Goal: Task Accomplishment & Management: Use online tool/utility

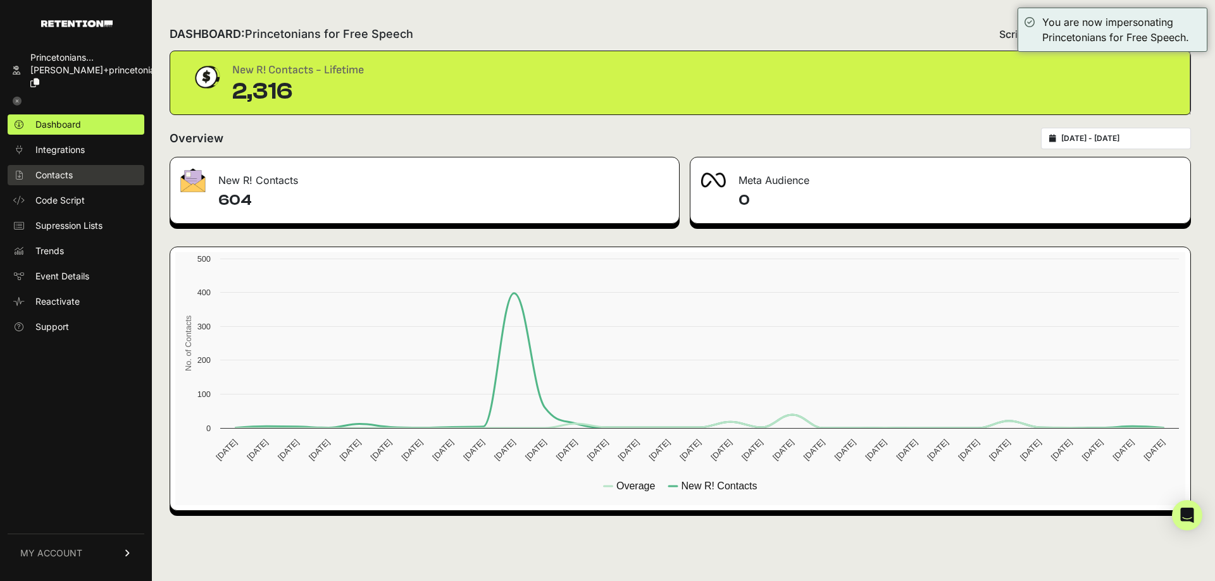
click at [68, 165] on link "Contacts" at bounding box center [76, 175] width 137 height 20
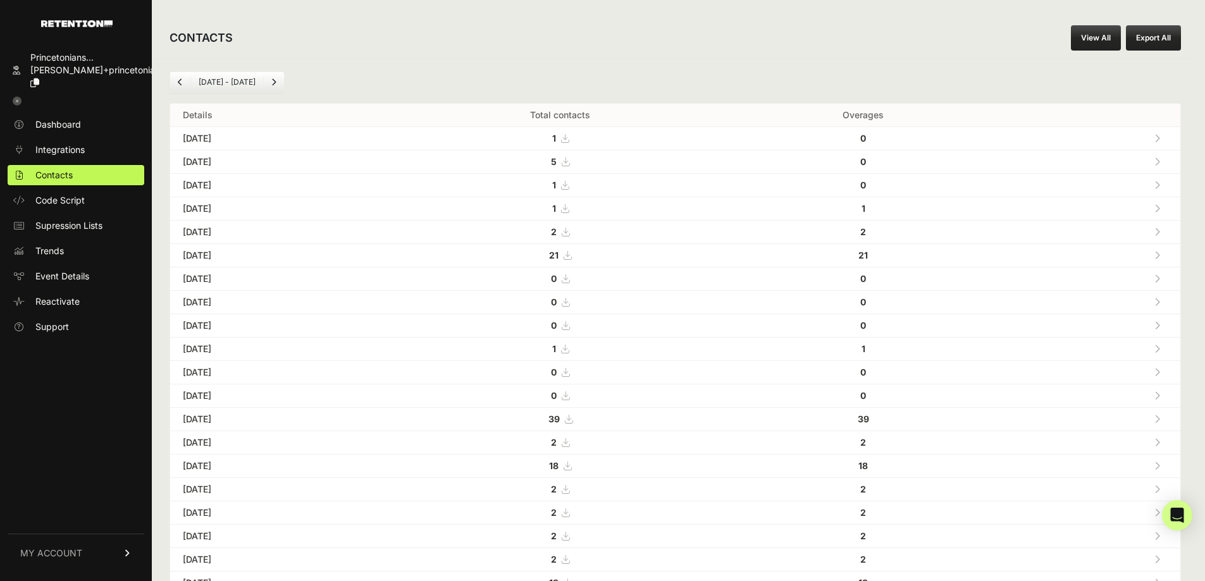
click at [1105, 29] on link "View All" at bounding box center [1096, 37] width 50 height 25
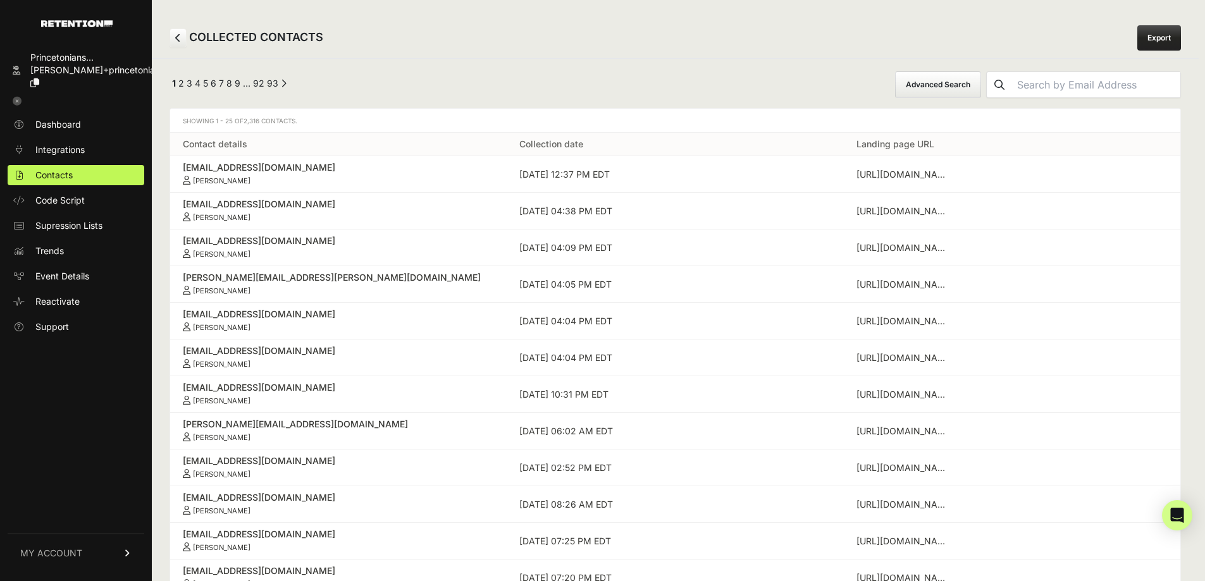
click at [932, 68] on div "← Previous 1 2 3 4 5 6 7 8 9 … 92 93 Next → Advanced Search Showing 1 - 25 of 2…" at bounding box center [675, 572] width 1047 height 1029
click at [944, 75] on button "Advanced Search" at bounding box center [938, 84] width 86 height 27
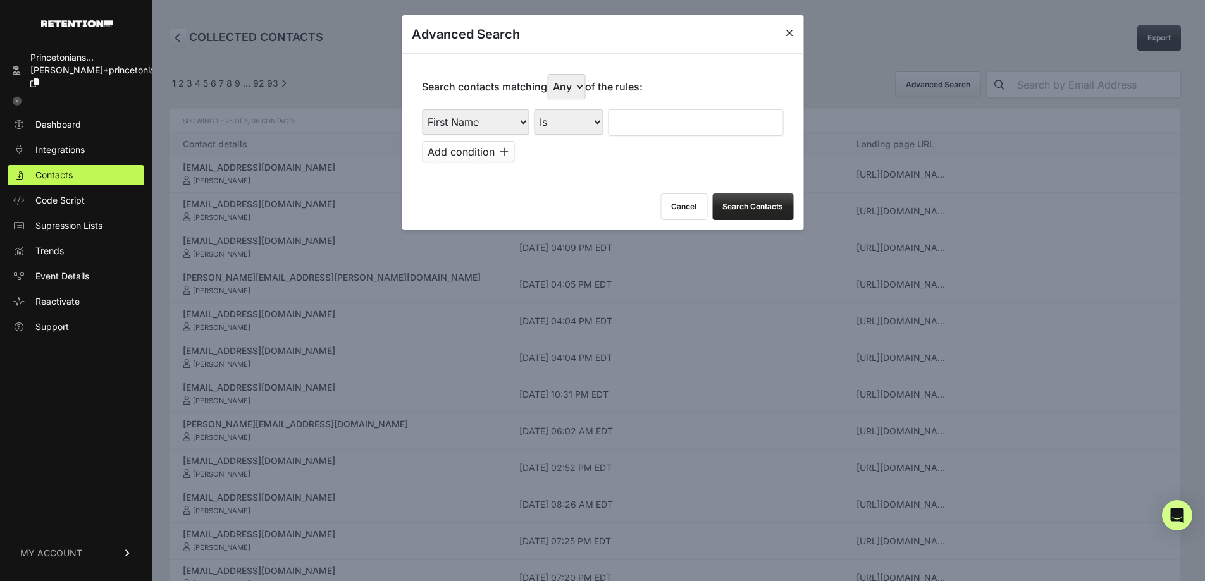
click at [511, 121] on select "First Name Last Name State City Email Email Domain Landing Domain Landing Page …" at bounding box center [475, 121] width 107 height 25
select select "file_date"
click at [422, 109] on select "First Name Last Name State City Email Email Domain Landing Domain Landing Page …" at bounding box center [475, 121] width 107 height 25
drag, startPoint x: 569, startPoint y: 118, endPoint x: 569, endPoint y: 127, distance: 8.2
click at [569, 119] on select "Is on Is between" at bounding box center [569, 121] width 70 height 25
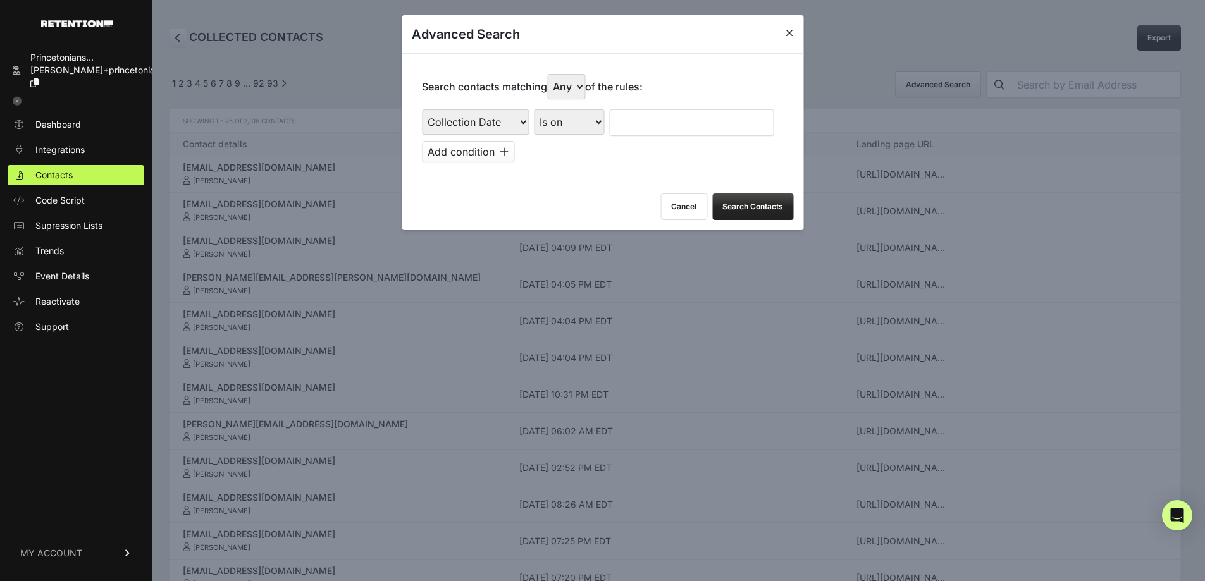
select select "is_between"
click at [535, 109] on select "Is on Is between" at bounding box center [569, 121] width 70 height 25
click at [630, 112] on input "text" at bounding box center [642, 122] width 67 height 27
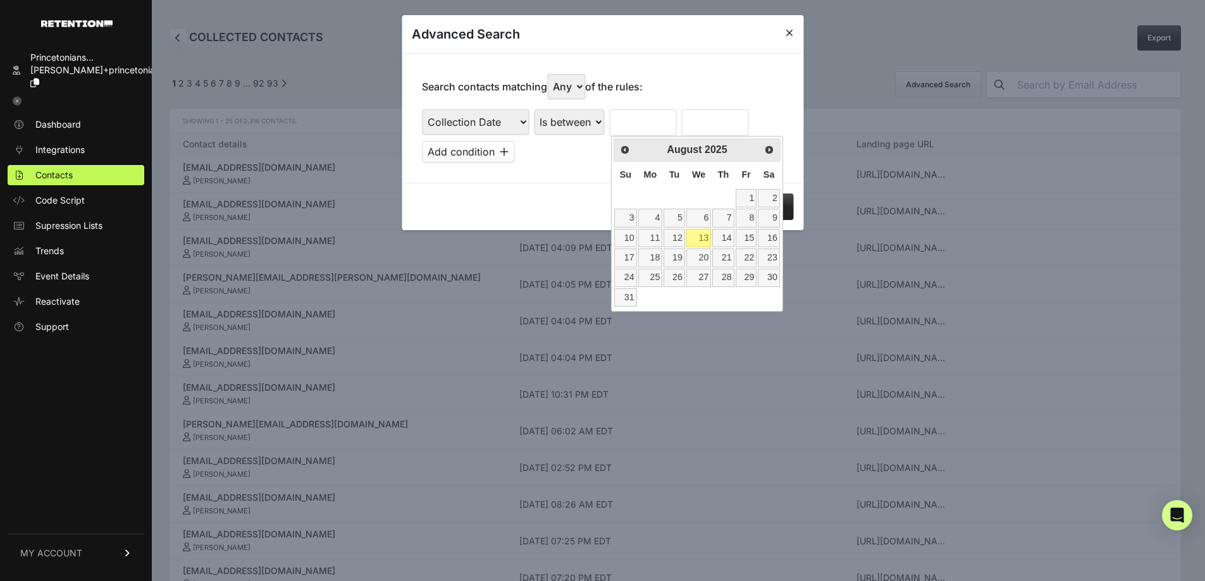
click at [621, 171] on span "Su" at bounding box center [625, 175] width 11 height 10
click at [633, 158] on div "Prev Next August 2025" at bounding box center [697, 150] width 167 height 23
click at [627, 156] on link "Prev" at bounding box center [624, 149] width 18 height 18
click at [699, 201] on link "2" at bounding box center [698, 198] width 25 height 18
type input "07/02/2025"
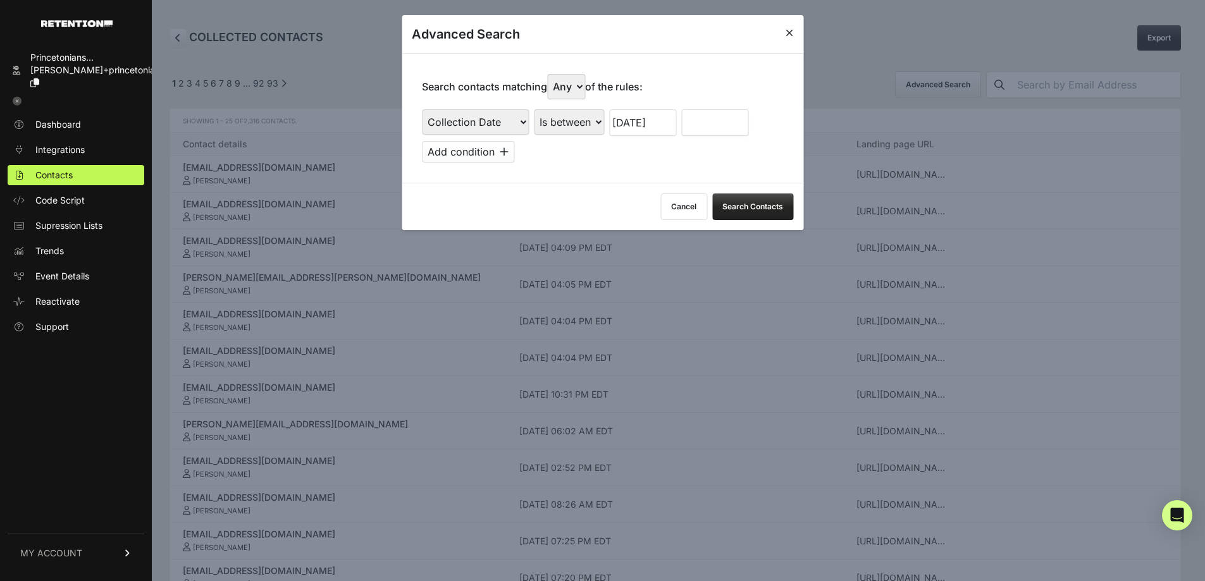
drag, startPoint x: 690, startPoint y: 107, endPoint x: 698, endPoint y: 113, distance: 10.9
click at [690, 107] on div "Search contacts matching Any All of the rules: First Name Last Name State City …" at bounding box center [603, 118] width 402 height 130
click at [702, 120] on input "text" at bounding box center [714, 122] width 67 height 27
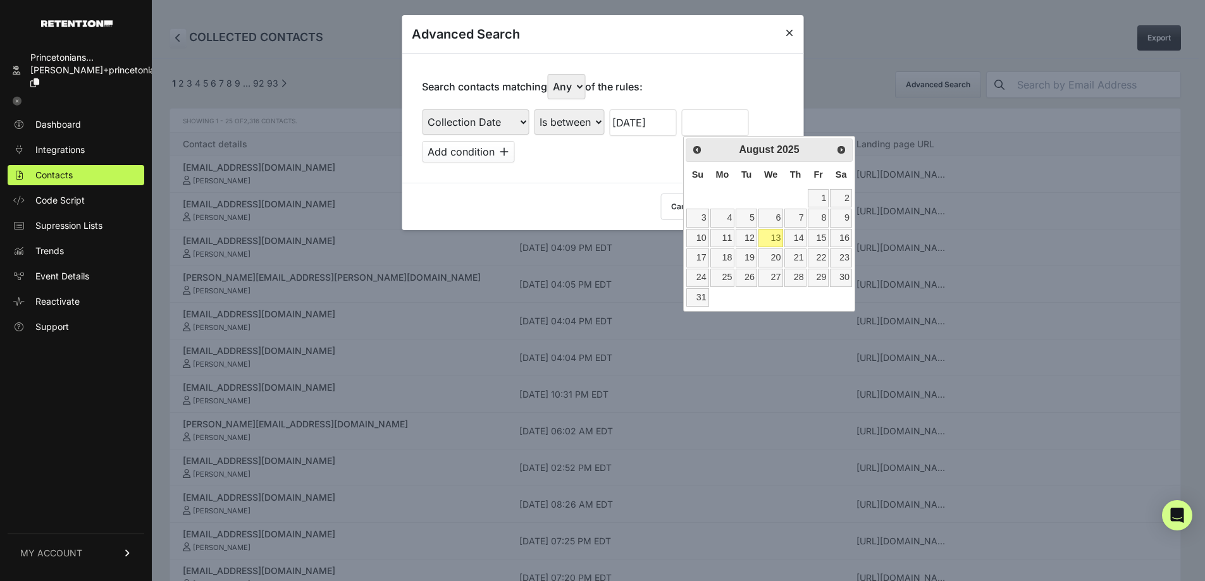
drag, startPoint x: 695, startPoint y: 173, endPoint x: 718, endPoint y: 190, distance: 29.0
click at [695, 173] on span "Su" at bounding box center [697, 175] width 11 height 10
click at [695, 147] on span "Prev" at bounding box center [697, 150] width 10 height 10
click at [751, 217] on link "8" at bounding box center [747, 218] width 22 height 18
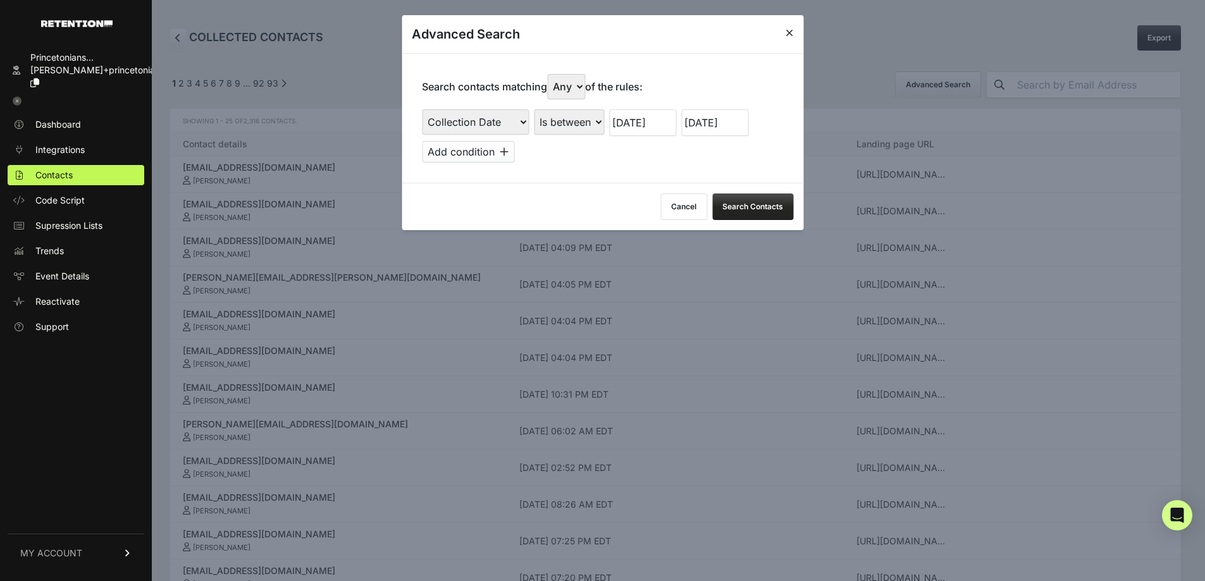
click at [766, 206] on button "Search Contacts" at bounding box center [752, 207] width 81 height 27
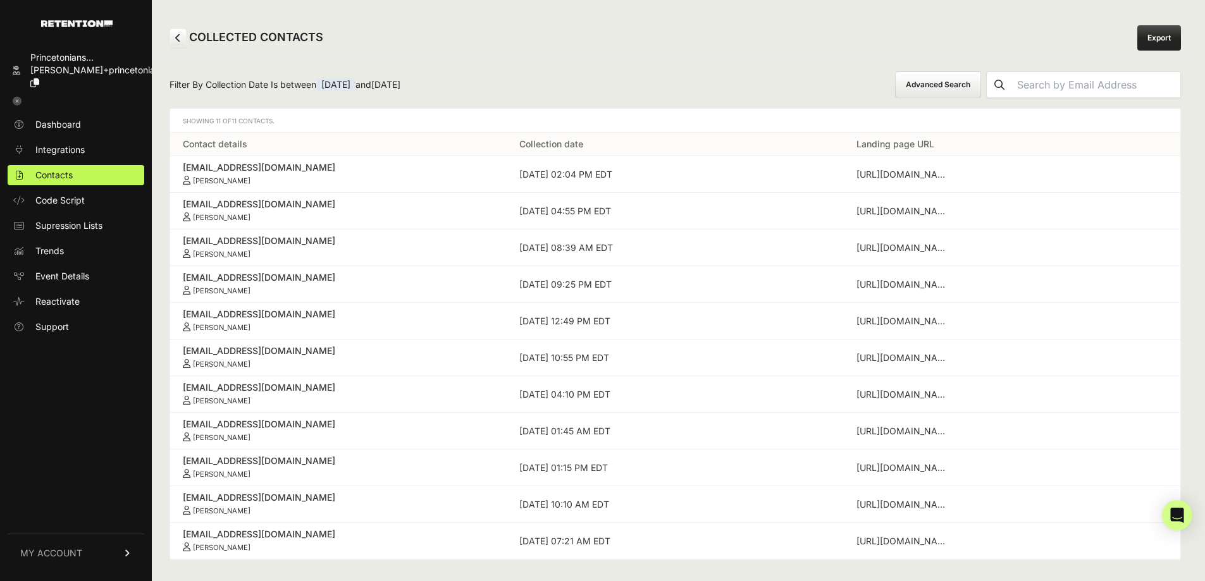
click at [950, 84] on button "Advanced Search" at bounding box center [938, 84] width 86 height 27
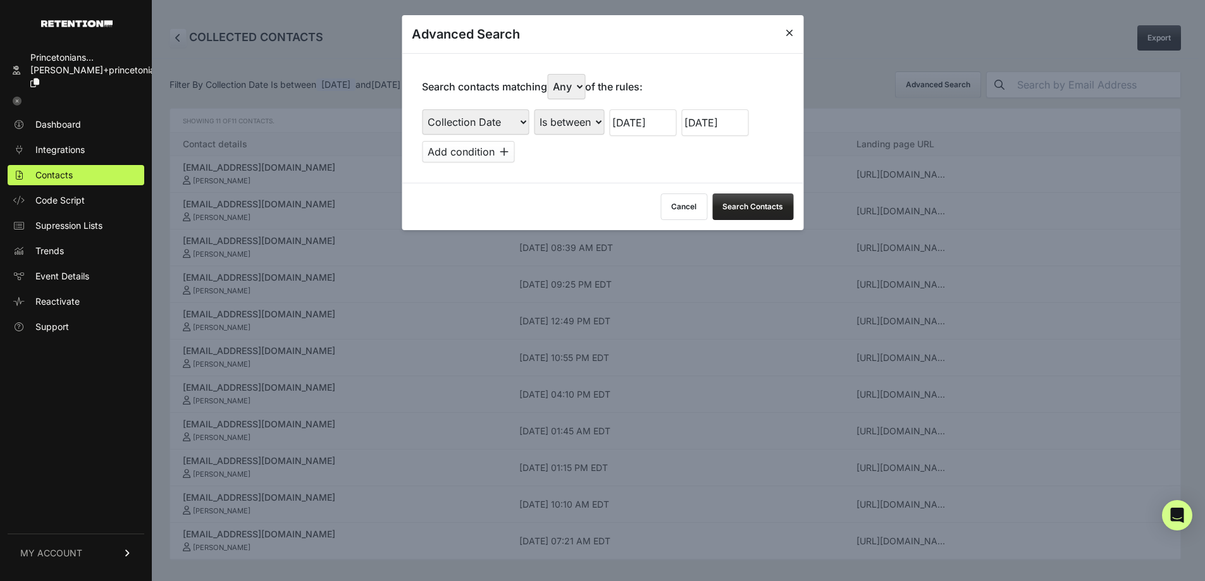
click at [707, 121] on input "07/08/2025" at bounding box center [714, 122] width 67 height 27
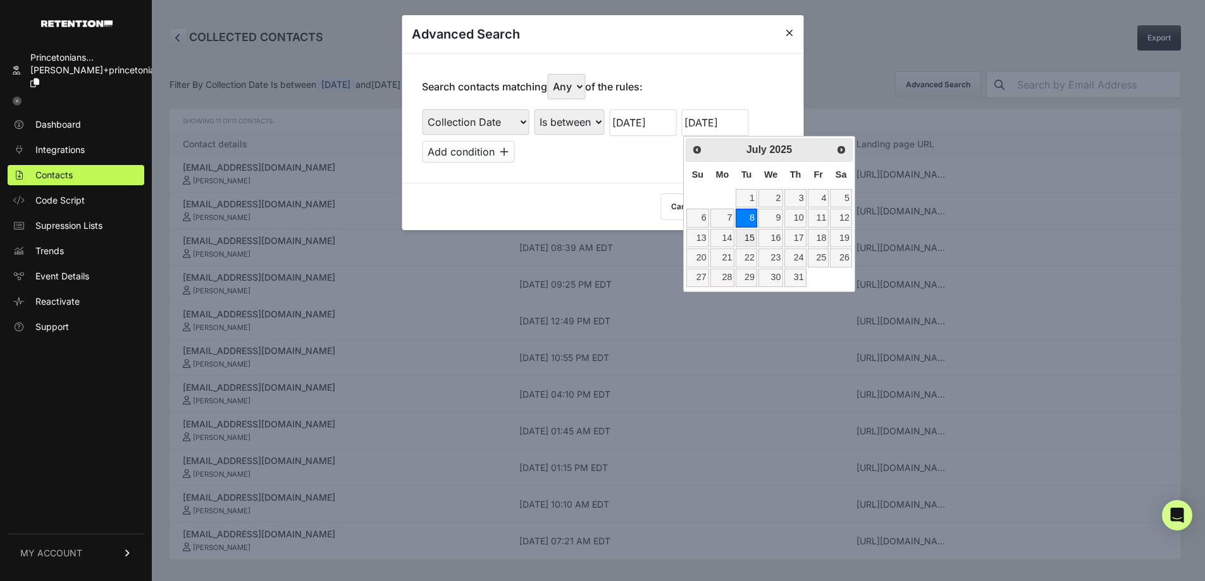
click at [750, 230] on link "15" at bounding box center [747, 238] width 22 height 18
type input "07/15/2025"
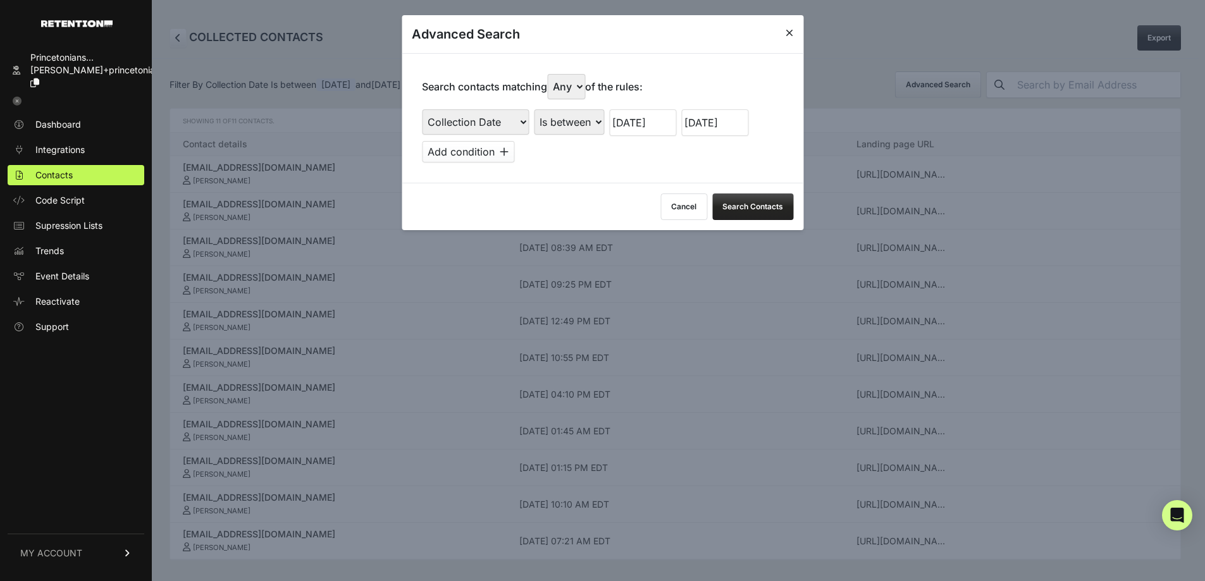
click at [662, 124] on input "07/02/2025" at bounding box center [642, 122] width 67 height 27
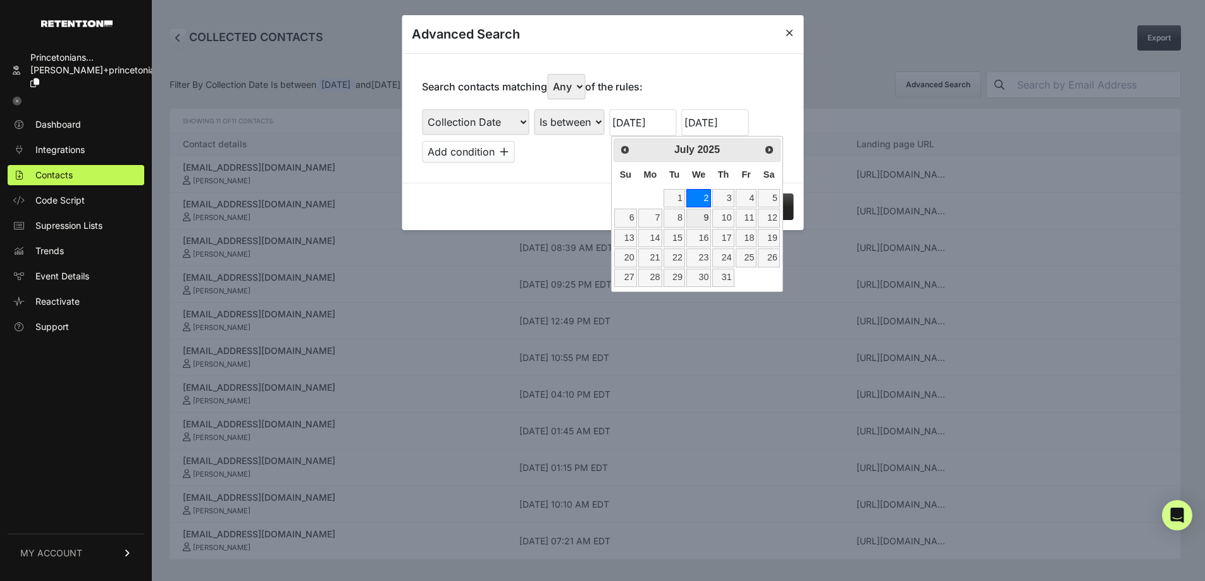
click at [700, 214] on link "9" at bounding box center [698, 218] width 25 height 18
type input "07/09/2025"
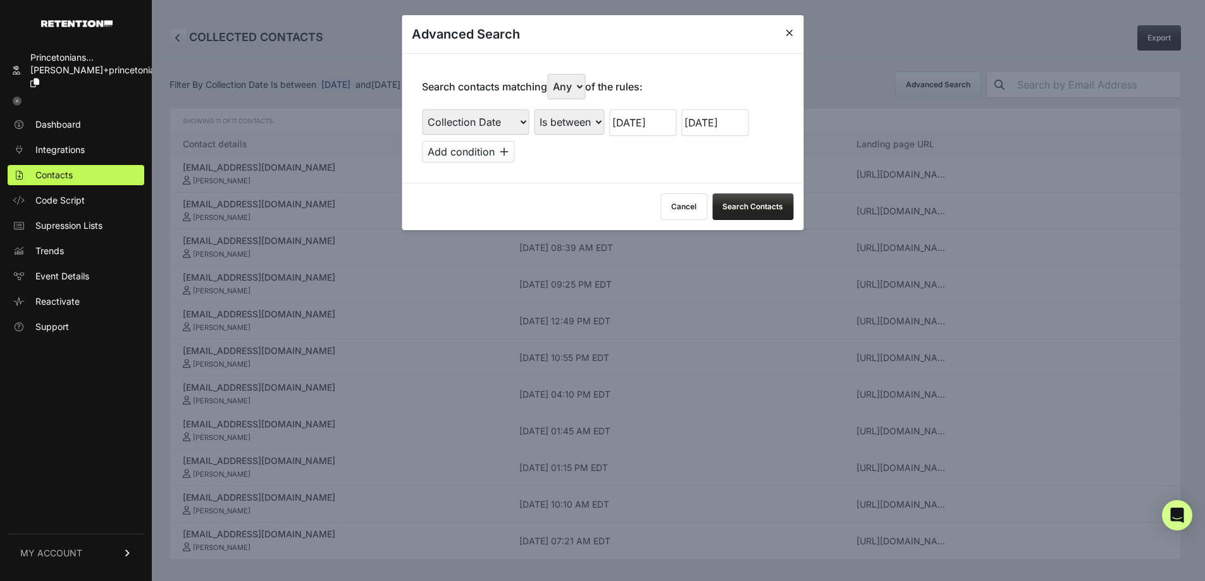
click at [754, 202] on button "Search Contacts" at bounding box center [752, 207] width 81 height 27
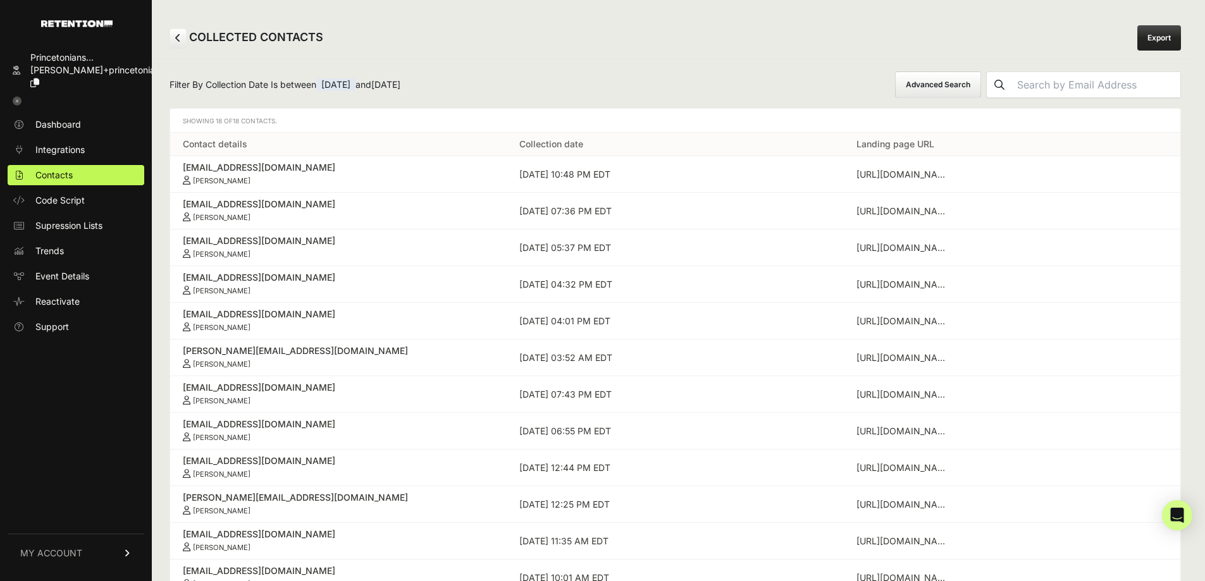
click at [978, 80] on button "Advanced Search" at bounding box center [938, 84] width 86 height 27
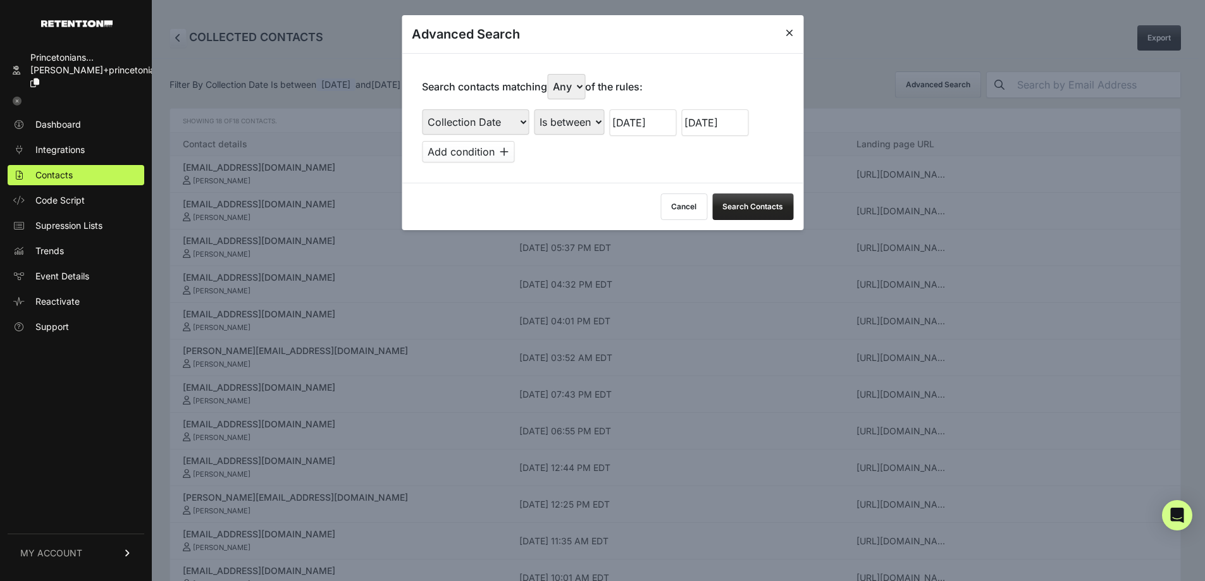
click at [709, 125] on input "07/15/2025" at bounding box center [714, 122] width 67 height 27
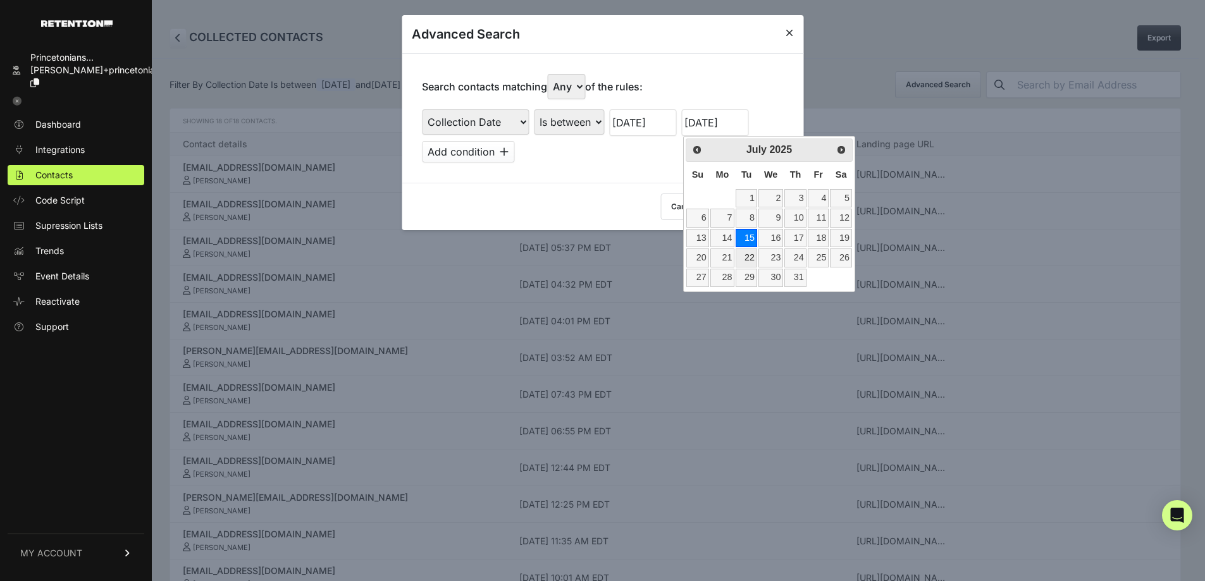
click at [753, 257] on link "22" at bounding box center [747, 258] width 22 height 18
type input "07/22/2025"
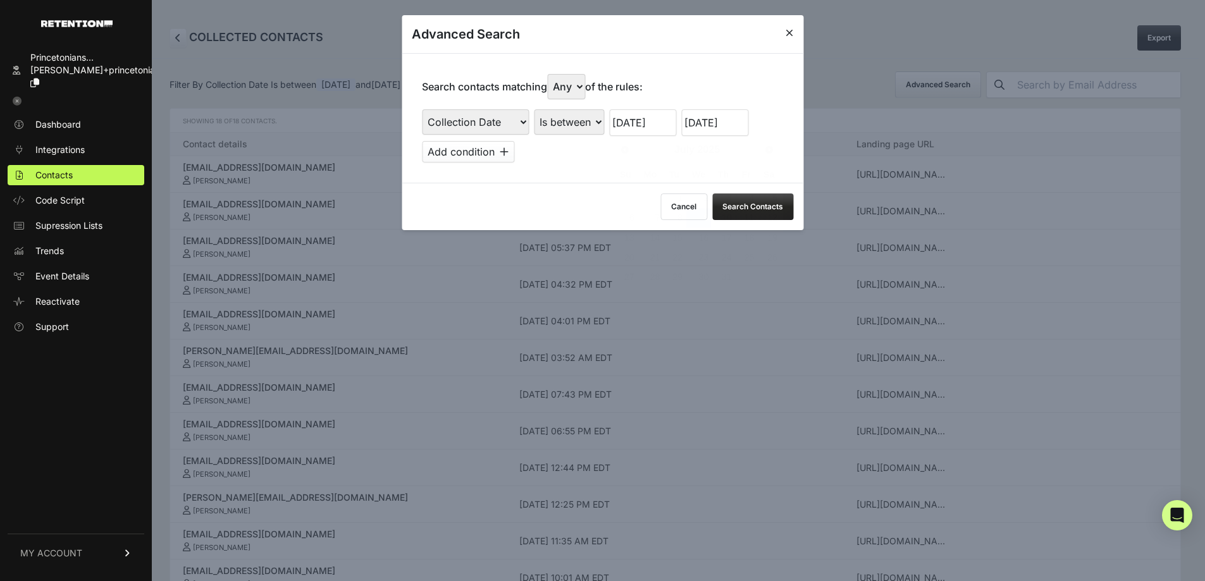
click at [652, 123] on input "07/09/2025" at bounding box center [642, 122] width 67 height 27
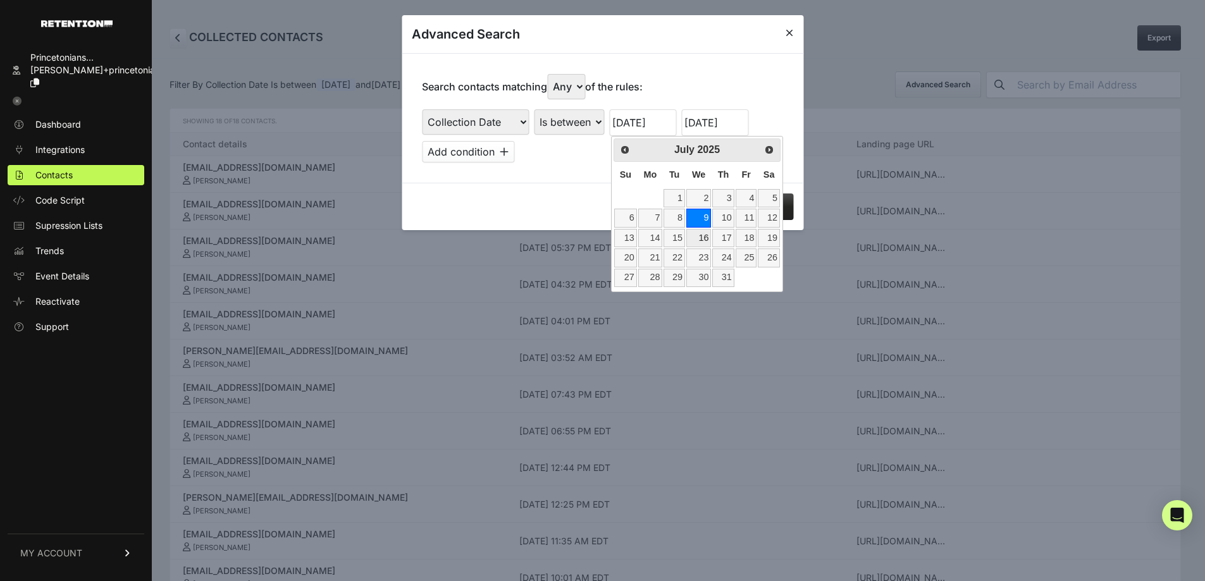
click at [707, 233] on link "16" at bounding box center [698, 238] width 25 height 18
type input "07/16/2025"
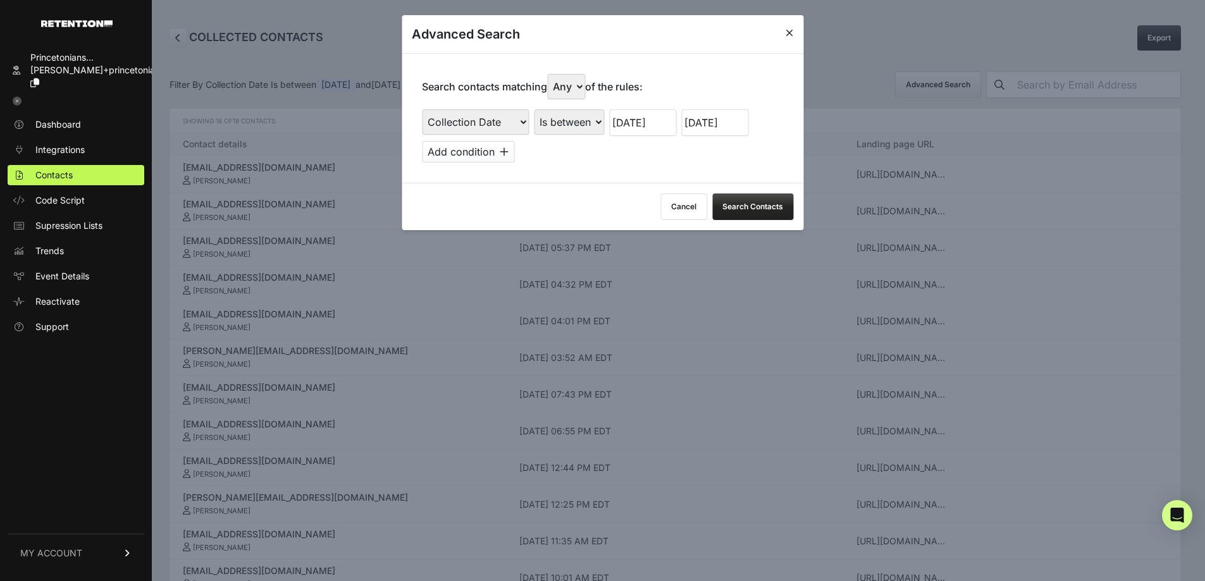
click at [752, 203] on button "Search Contacts" at bounding box center [752, 207] width 81 height 27
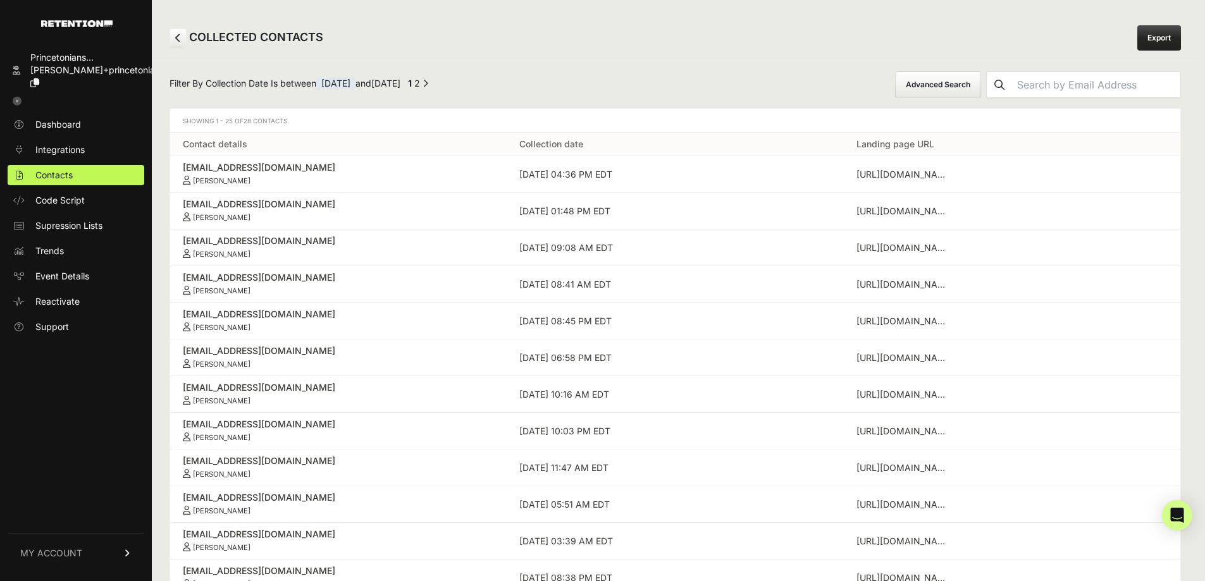
click at [976, 70] on div "Filter By Collection Date Is between 07/16/2025 and 07/22/2025 ← Previous 1 2 N…" at bounding box center [675, 572] width 1047 height 1029
click at [981, 77] on button "Advanced Search" at bounding box center [938, 84] width 86 height 27
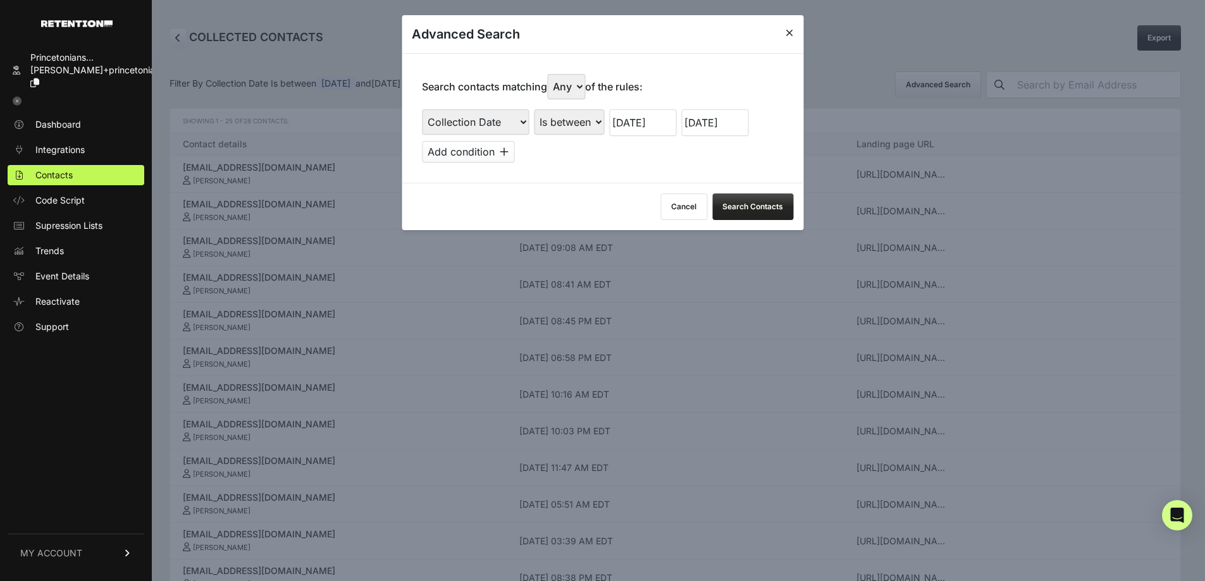
click at [723, 128] on input "07/22/2025" at bounding box center [714, 122] width 67 height 27
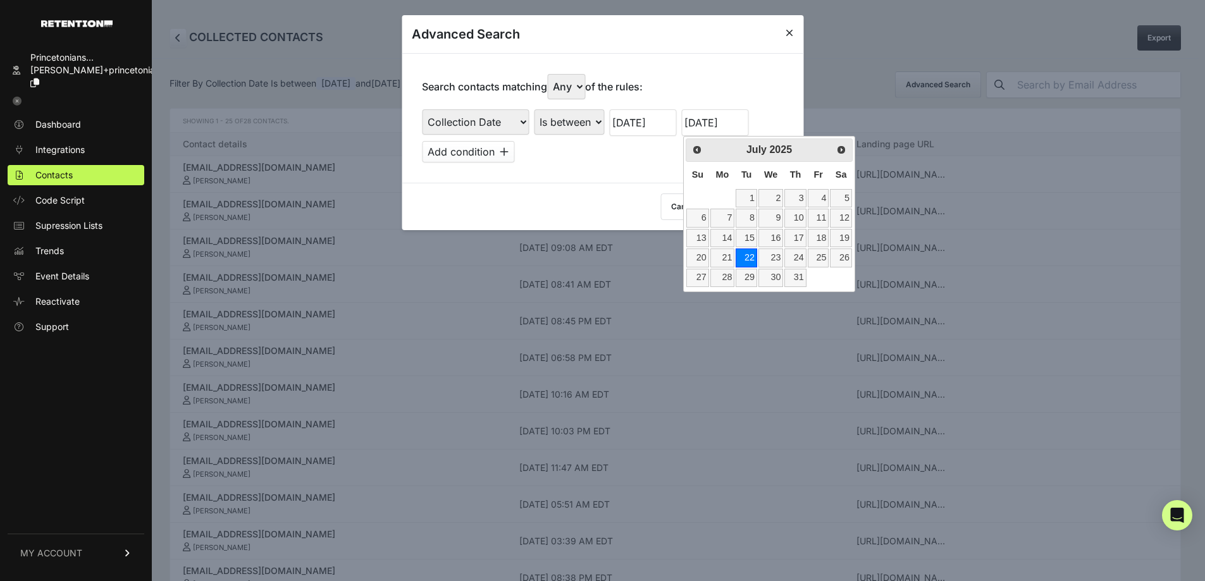
click at [746, 269] on link "29" at bounding box center [747, 278] width 22 height 18
type input "07/29/2025"
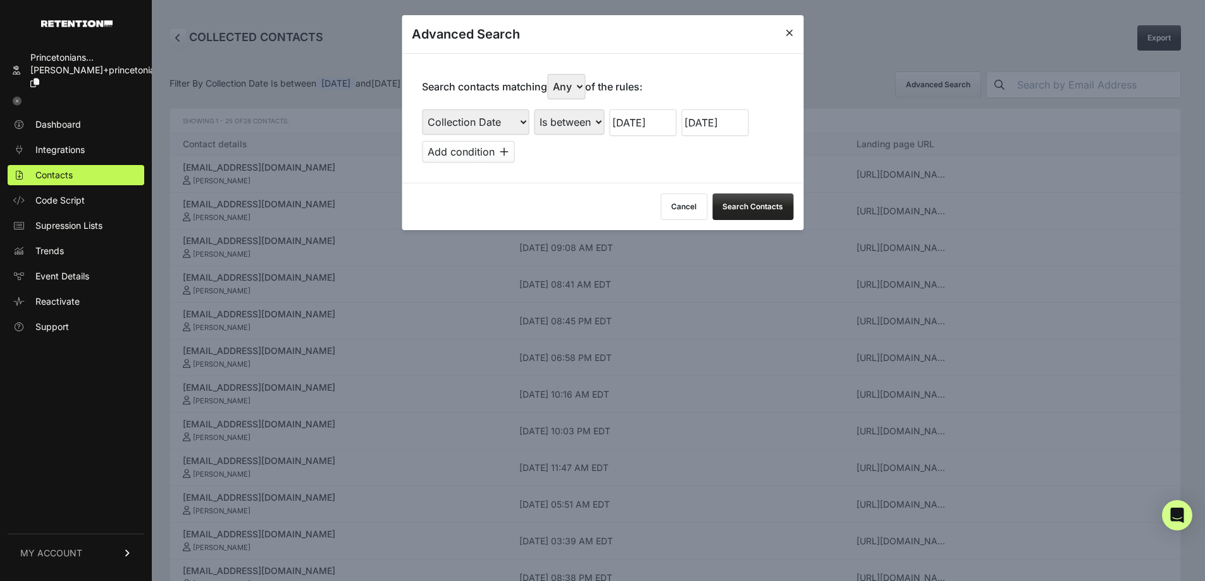
click at [657, 120] on input "07/16/2025" at bounding box center [642, 122] width 67 height 27
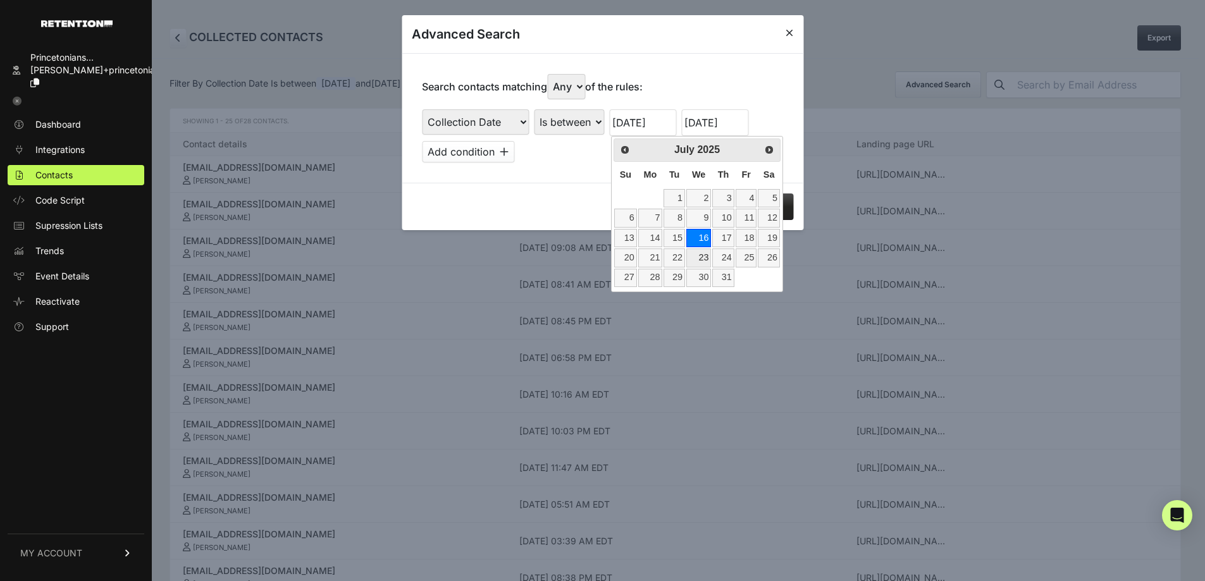
click at [697, 251] on link "23" at bounding box center [698, 258] width 25 height 18
type input "07/23/2025"
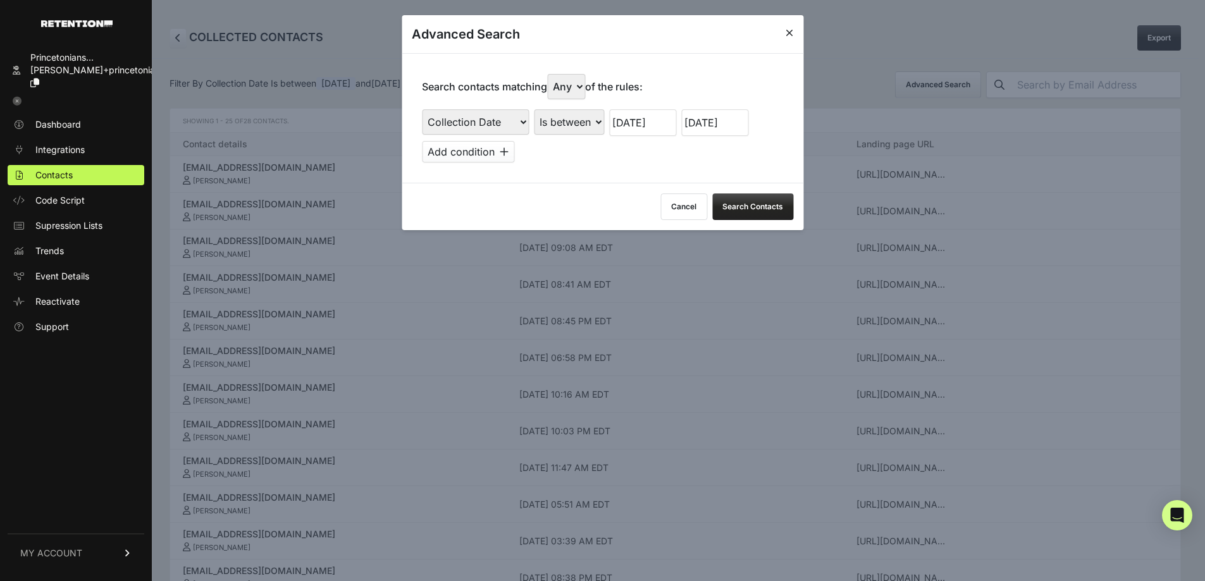
click at [757, 214] on button "Search Contacts" at bounding box center [752, 207] width 81 height 27
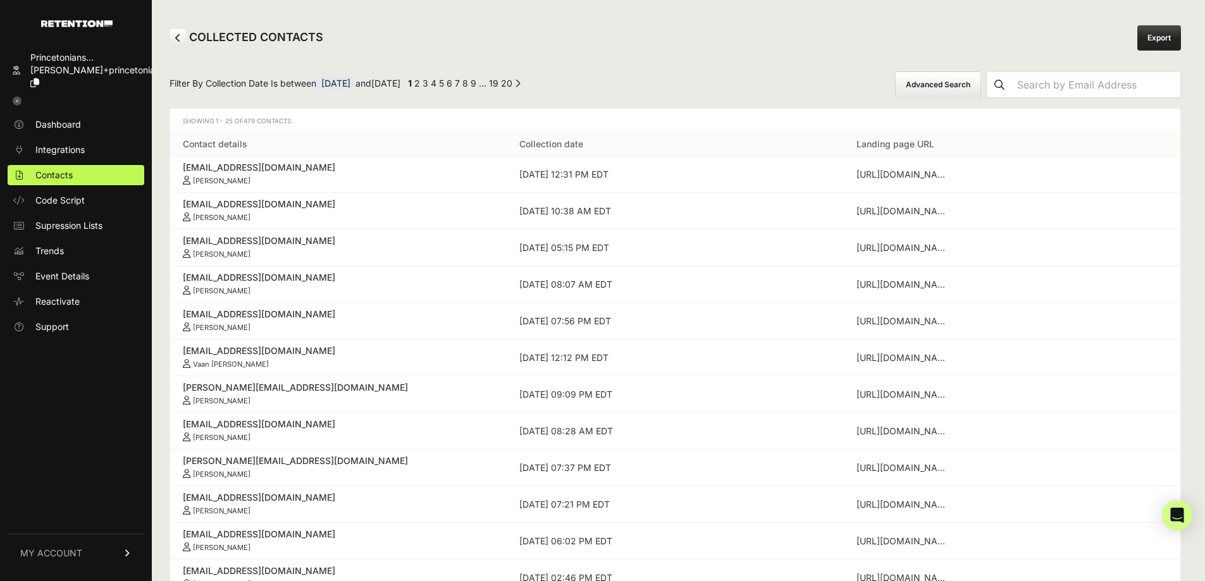
click at [981, 78] on button "Advanced Search" at bounding box center [938, 84] width 86 height 27
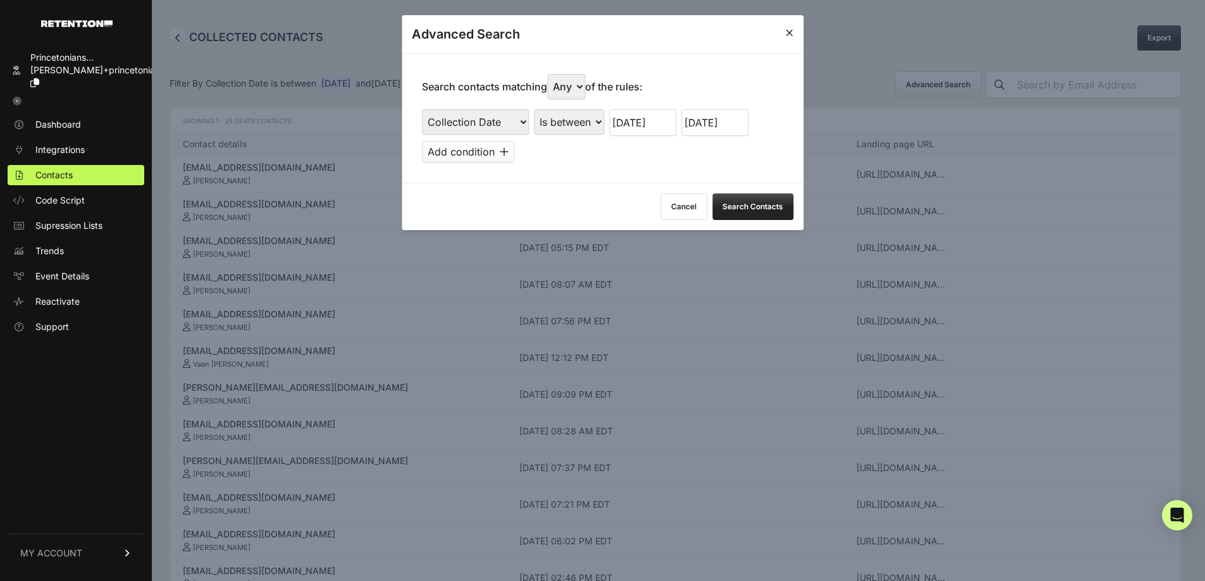
click at [711, 123] on input "07/29/2025" at bounding box center [714, 122] width 67 height 27
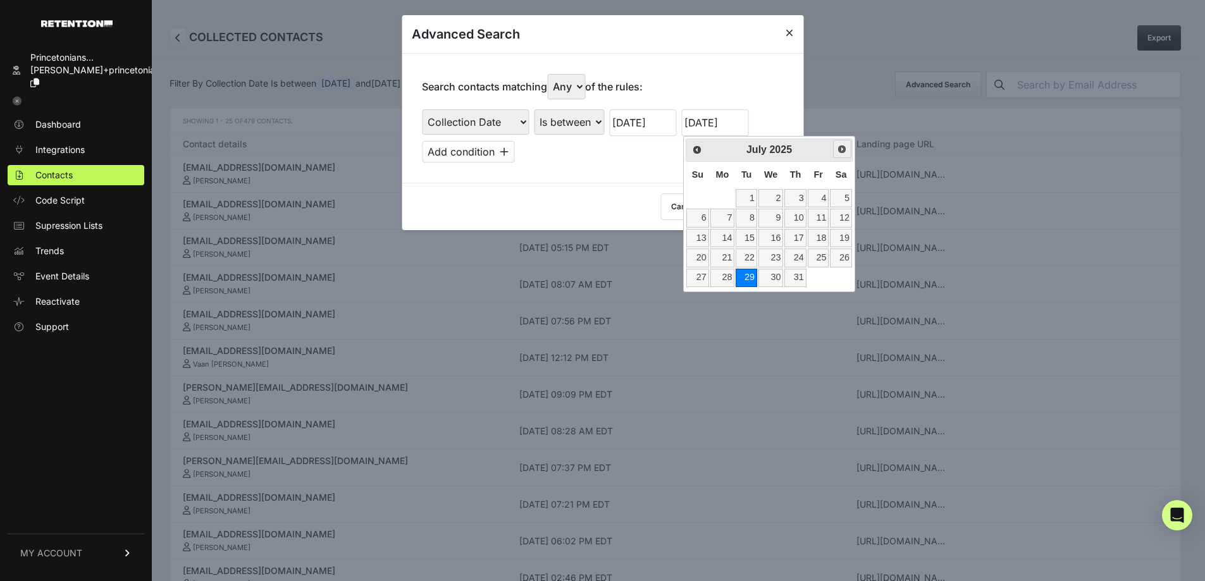
click at [844, 150] on span "Next" at bounding box center [842, 149] width 10 height 10
click at [750, 215] on link "5" at bounding box center [747, 218] width 22 height 18
type input "08/05/2025"
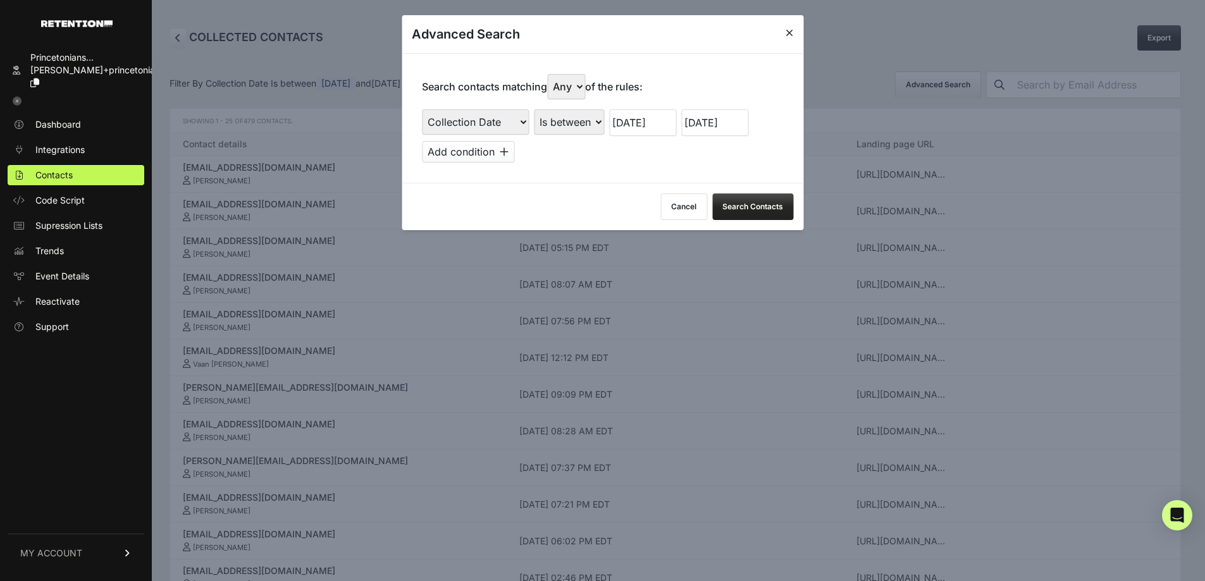
click at [655, 120] on input "07/23/2025" at bounding box center [642, 122] width 67 height 27
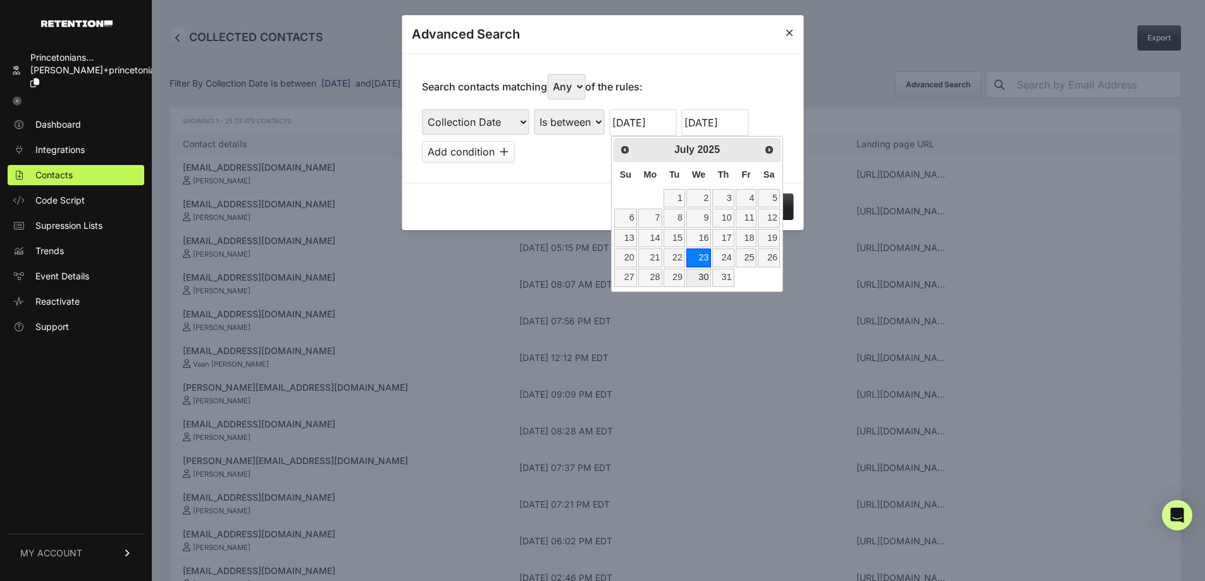
click at [698, 273] on link "30" at bounding box center [698, 278] width 25 height 18
type input "07/30/2025"
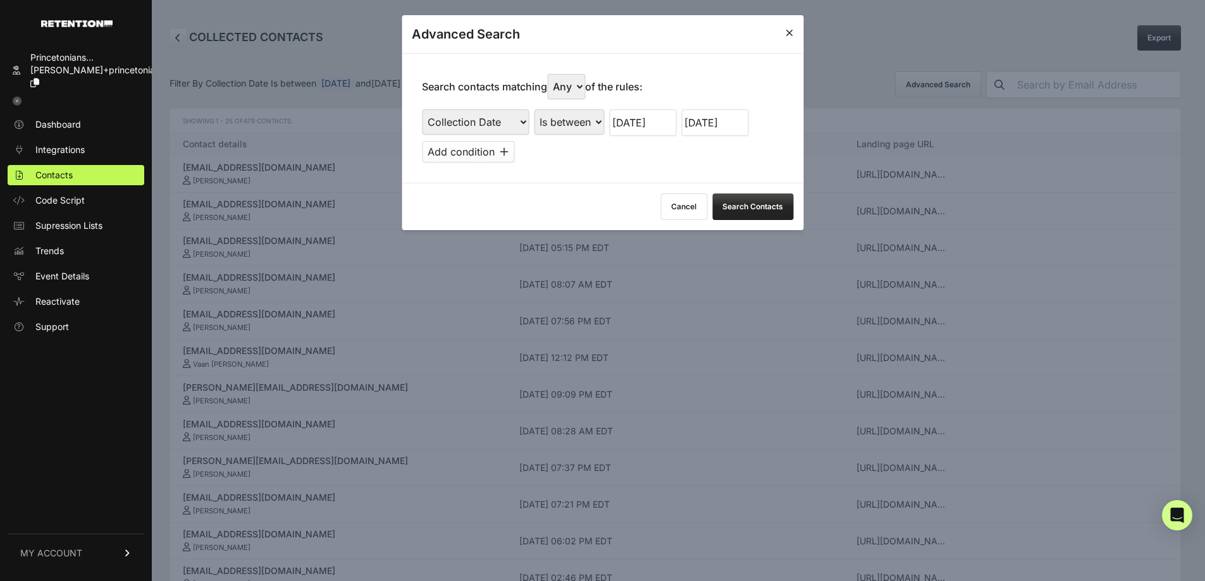
click at [547, 175] on div "Search contacts matching Any All of the rules: First Name Last Name State City …" at bounding box center [603, 118] width 402 height 130
click at [749, 199] on button "Search Contacts" at bounding box center [752, 207] width 81 height 27
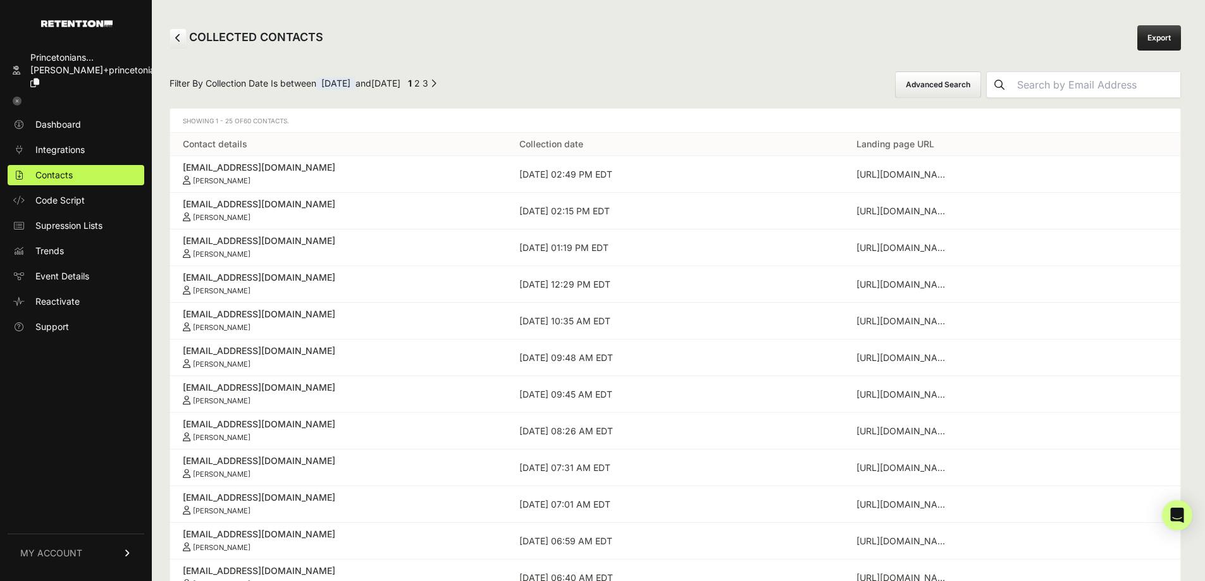
click at [963, 78] on button "Advanced Search" at bounding box center [938, 84] width 86 height 27
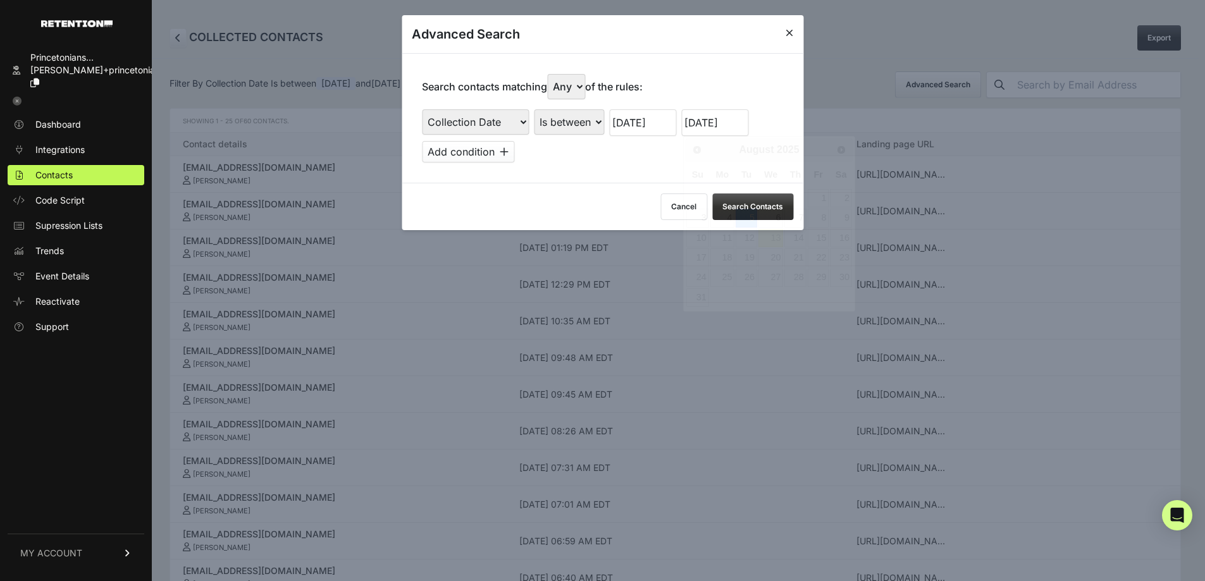
click at [698, 125] on input "08/05/2025" at bounding box center [714, 122] width 67 height 27
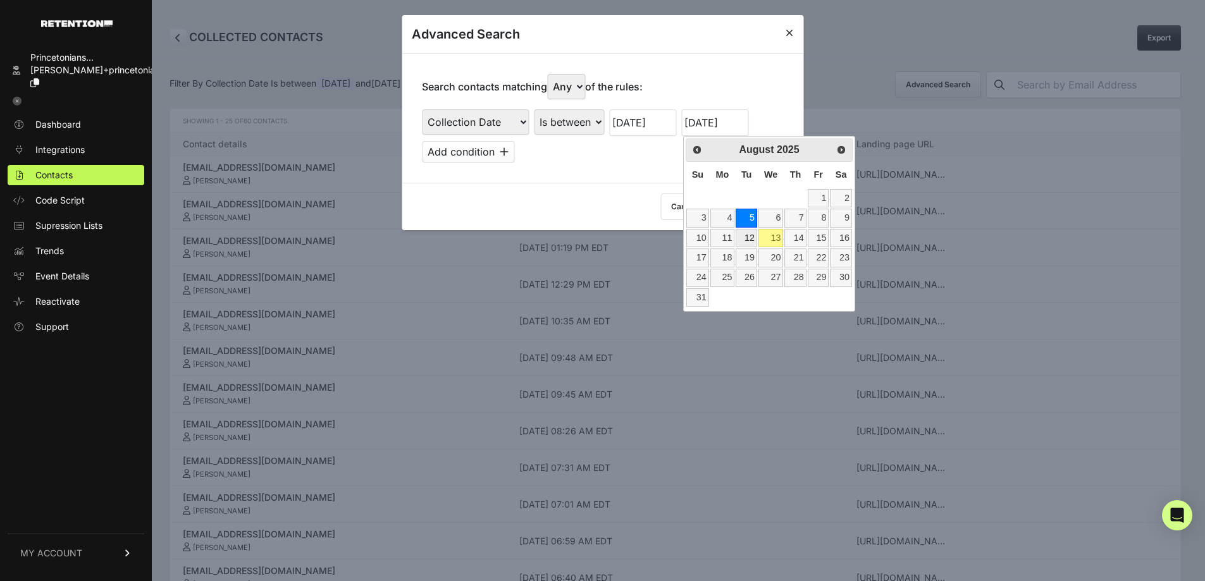
click at [748, 237] on link "12" at bounding box center [747, 238] width 22 height 18
type input "08/12/2025"
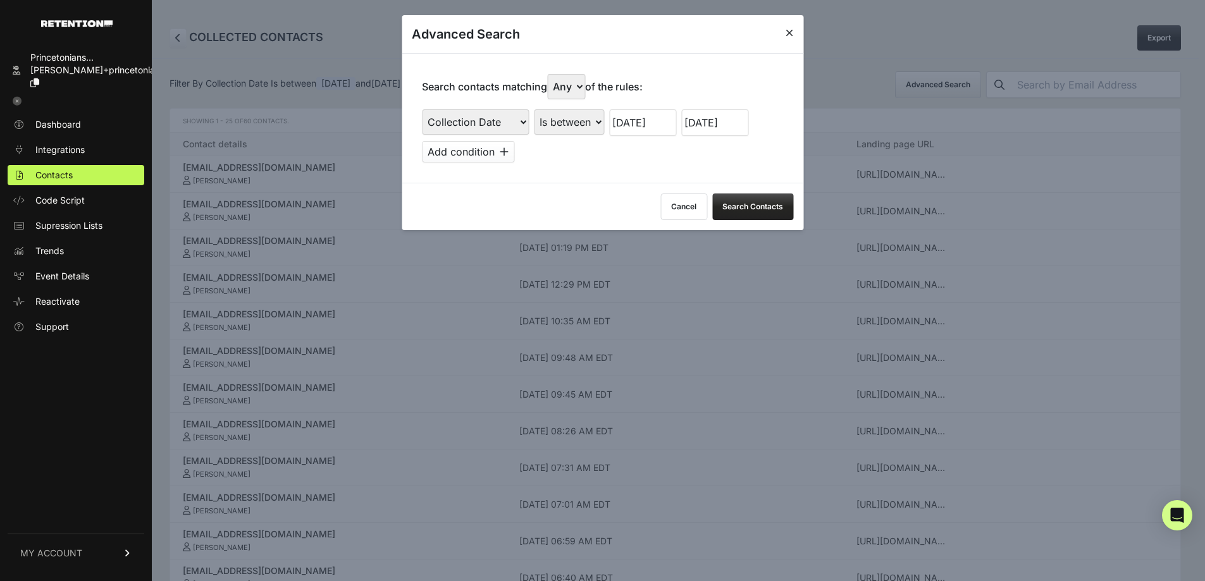
click at [668, 129] on input "07/30/2025" at bounding box center [642, 122] width 67 height 27
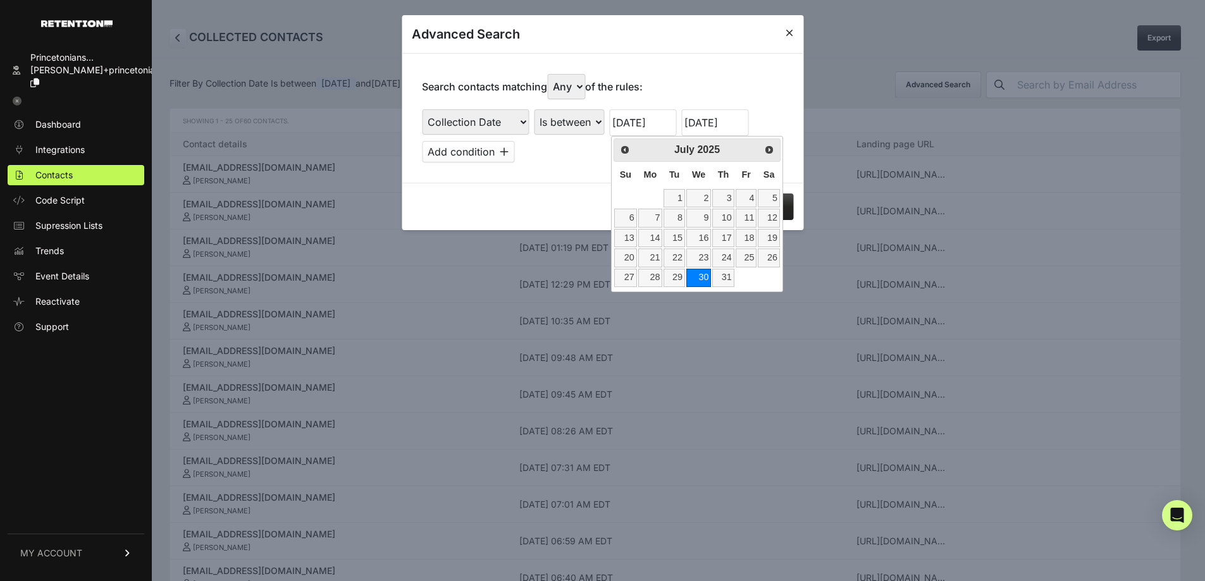
click at [766, 143] on link "Next" at bounding box center [769, 149] width 18 height 18
click at [705, 216] on link "6" at bounding box center [698, 218] width 25 height 18
type input "08/06/2025"
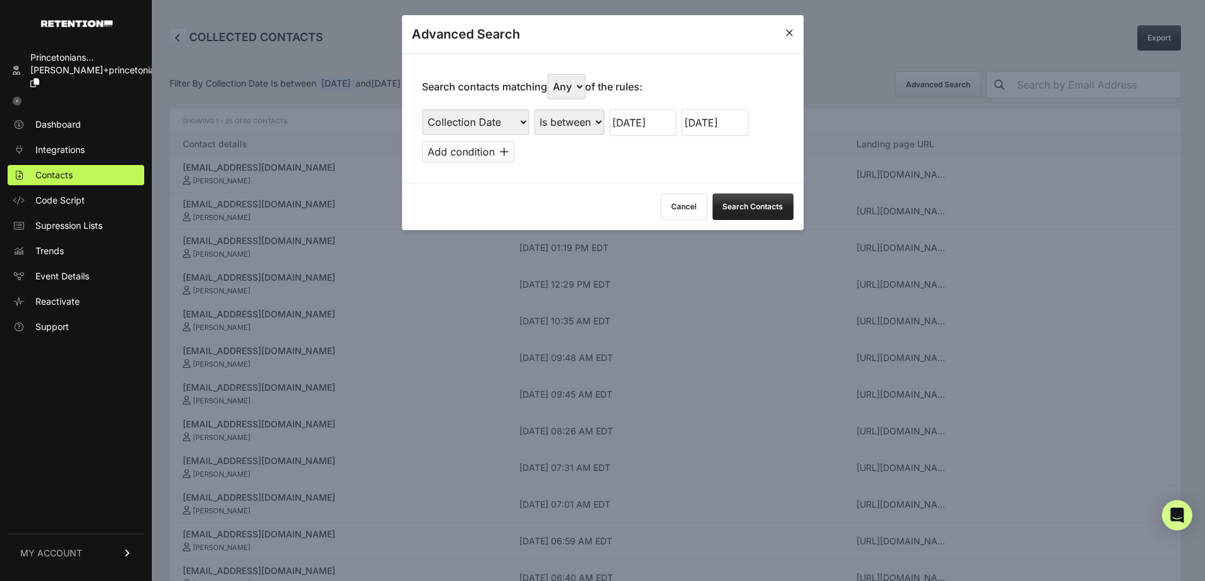
click at [752, 206] on button "Search Contacts" at bounding box center [752, 207] width 81 height 27
